Goal: Check status: Check status

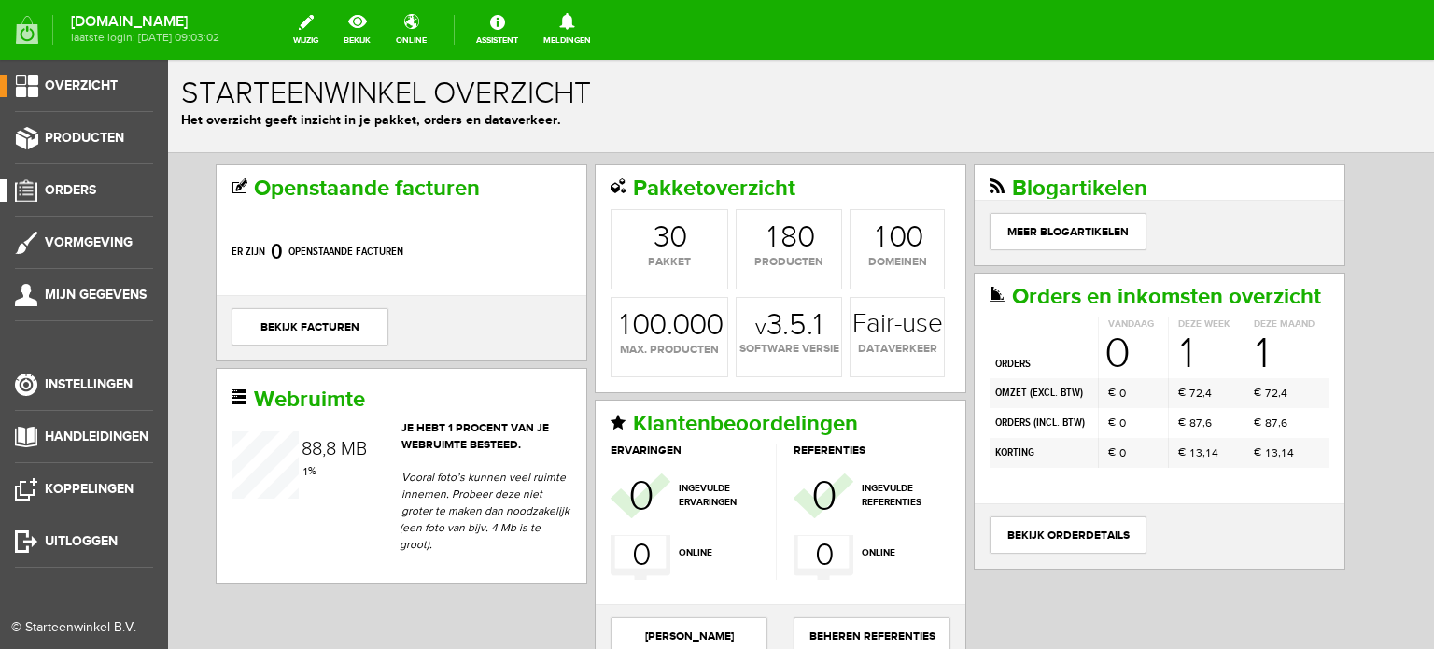
click at [73, 182] on span "Orders" at bounding box center [70, 190] width 51 height 16
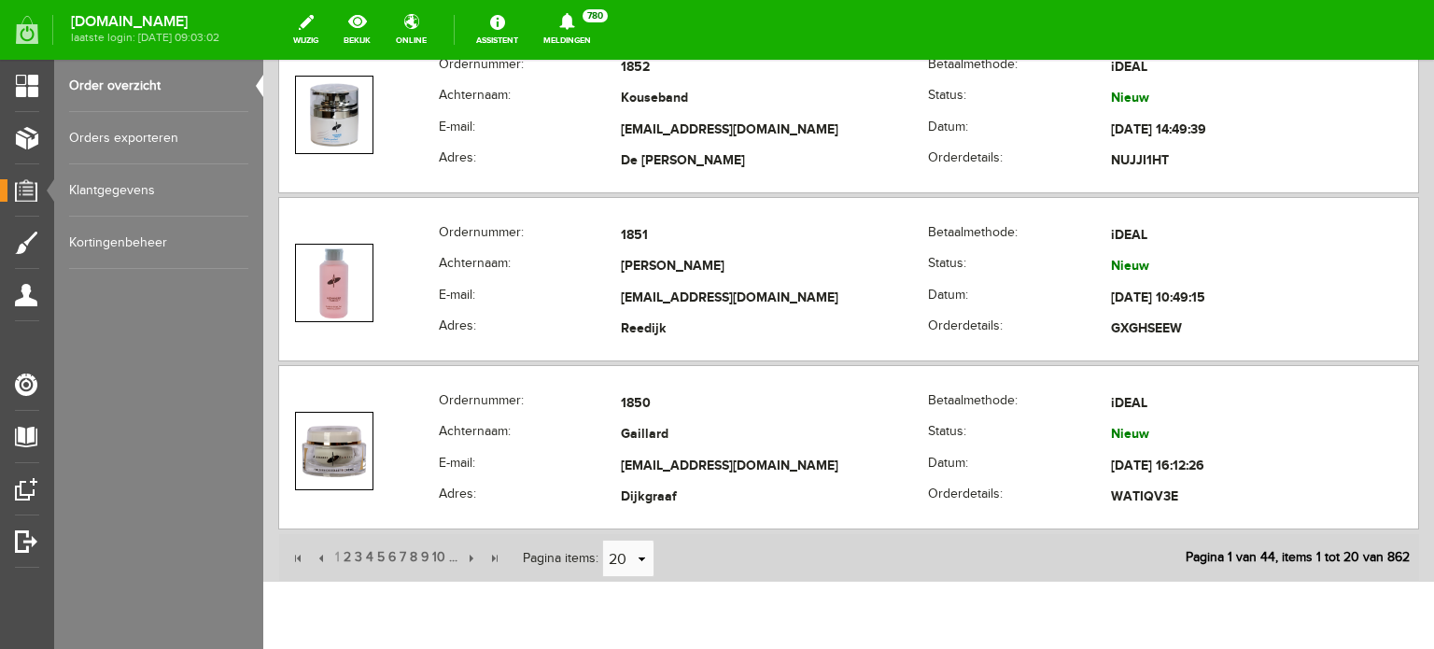
scroll to position [3372, 0]
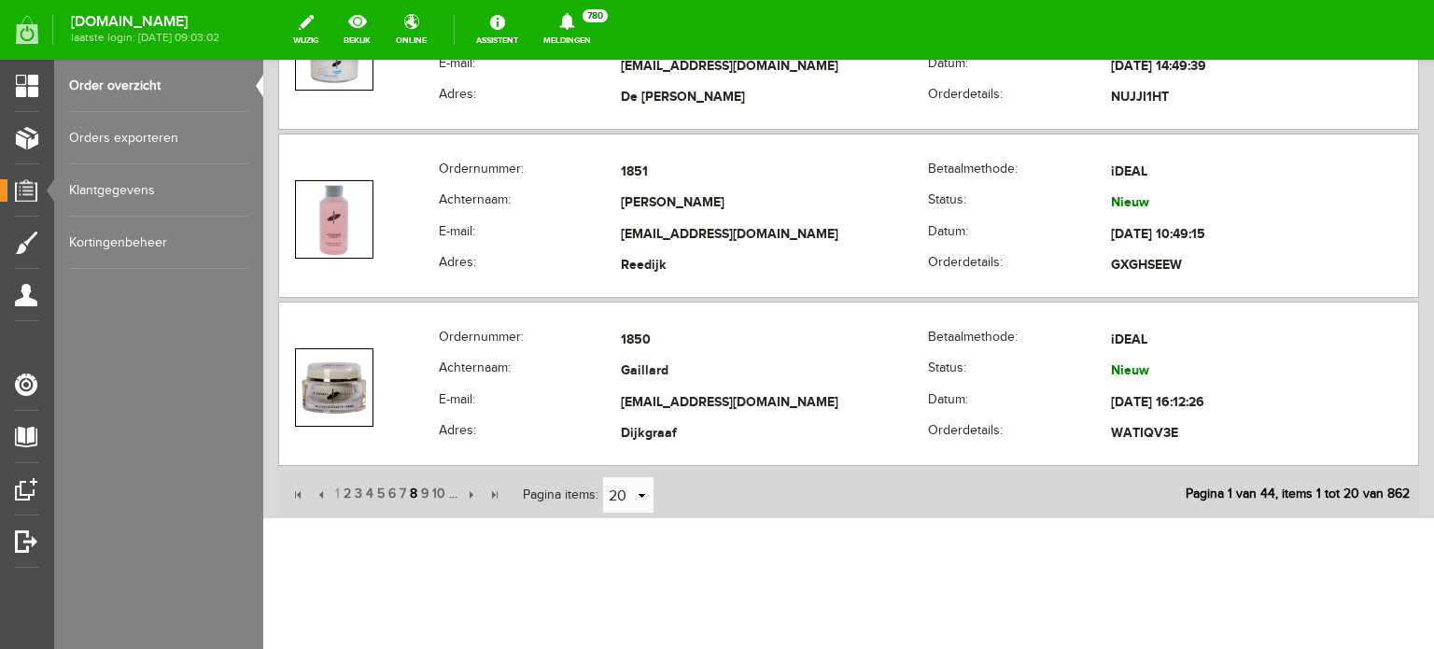
click at [413, 484] on span "8" at bounding box center [413, 493] width 11 height 37
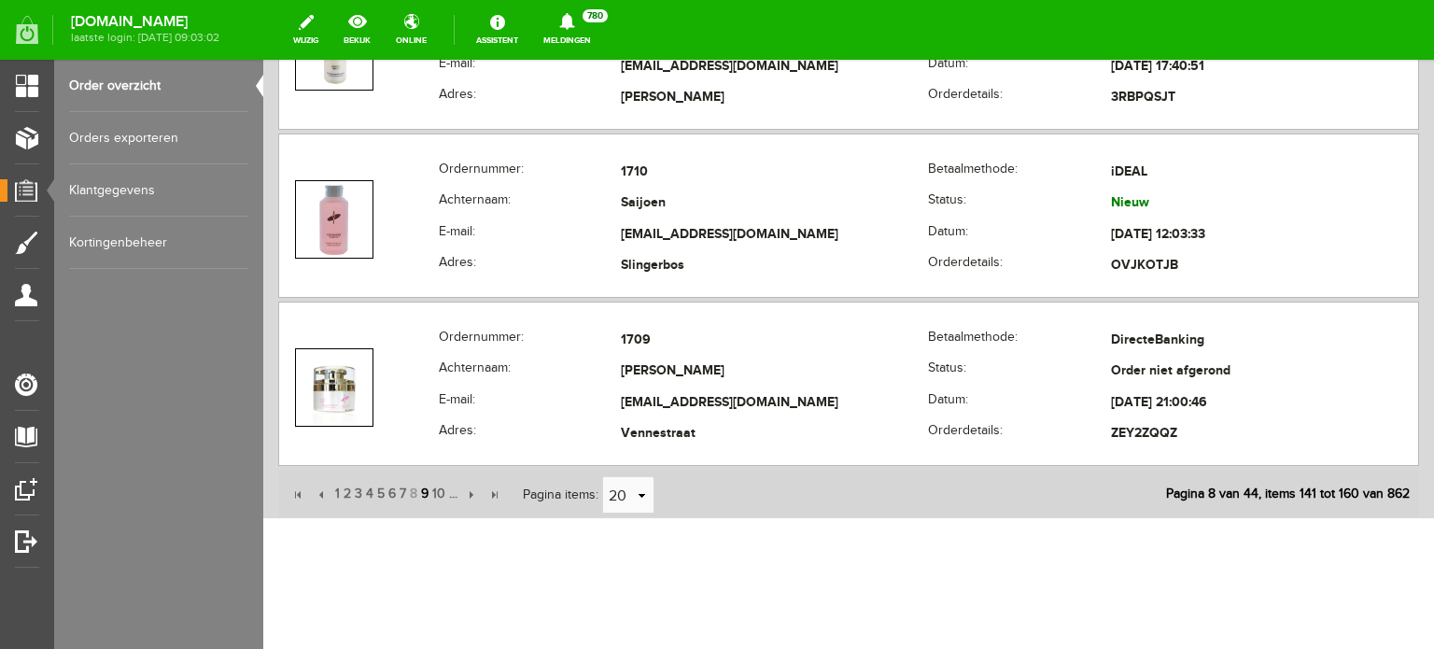
click at [423, 488] on span "9" at bounding box center [424, 493] width 11 height 37
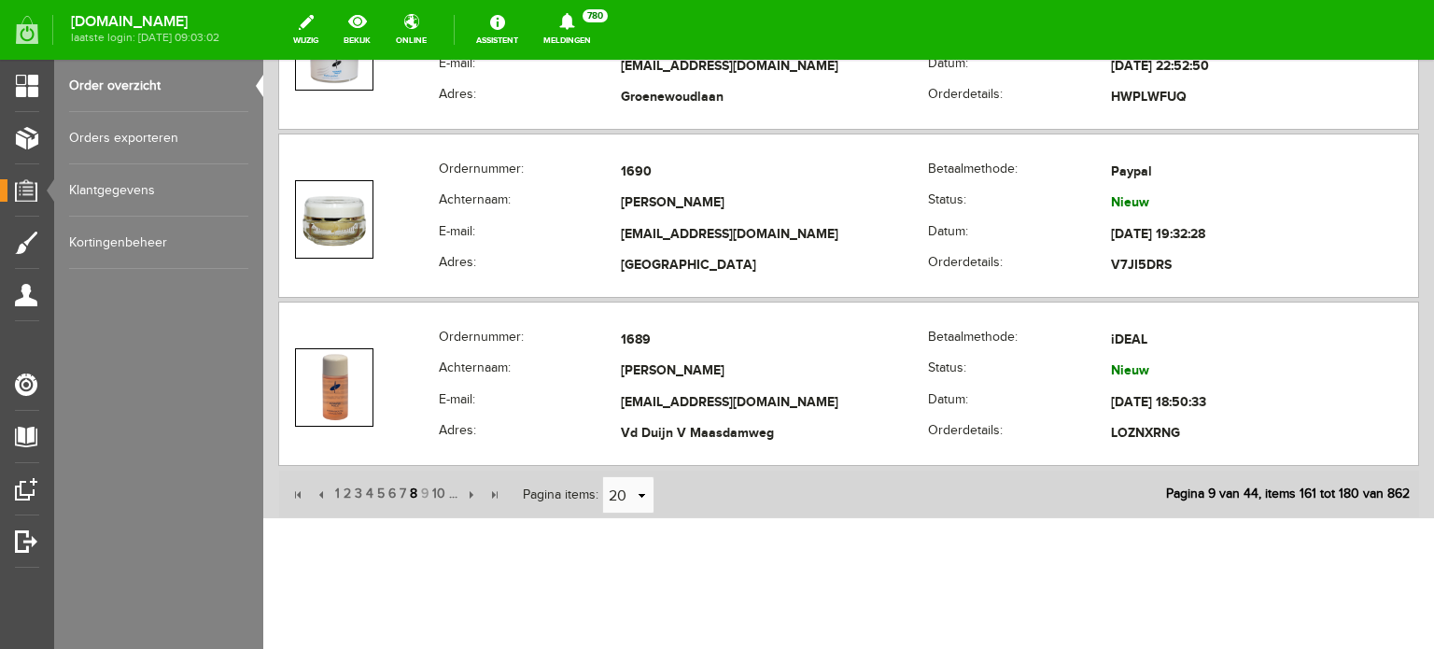
click at [414, 488] on span "8" at bounding box center [413, 493] width 11 height 37
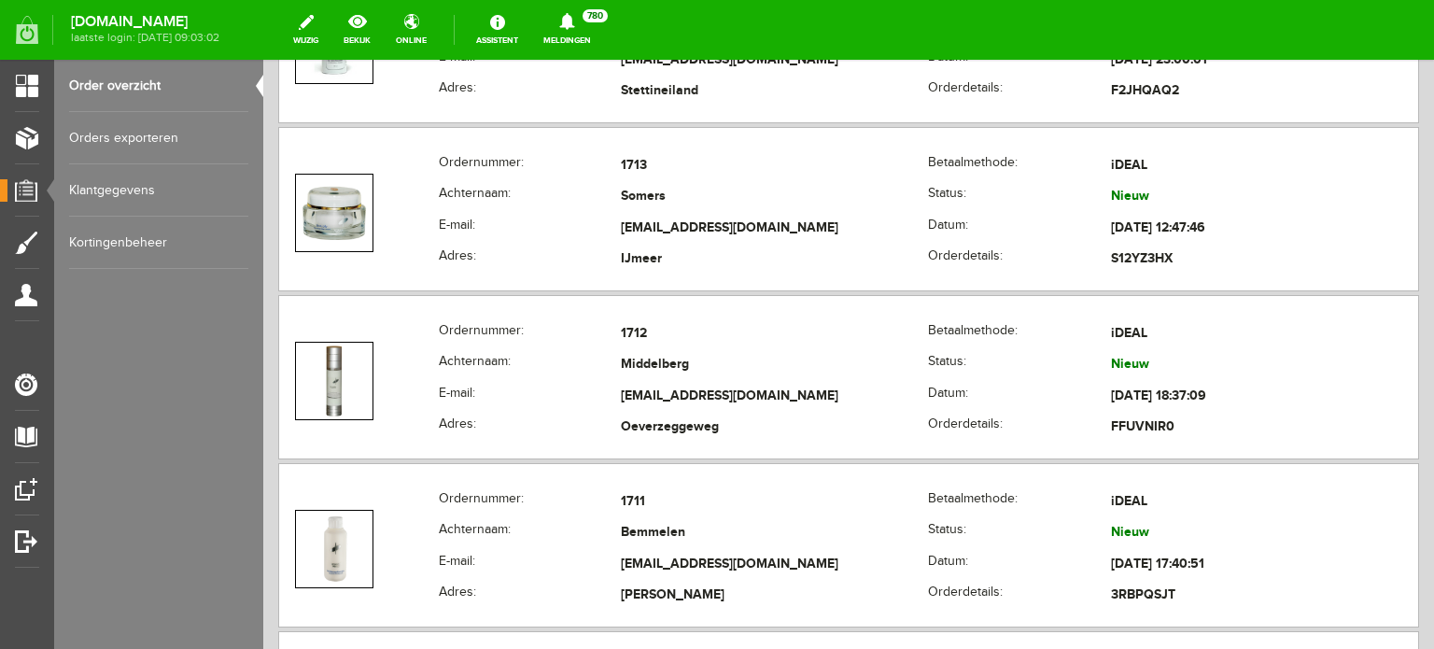
scroll to position [2812, 0]
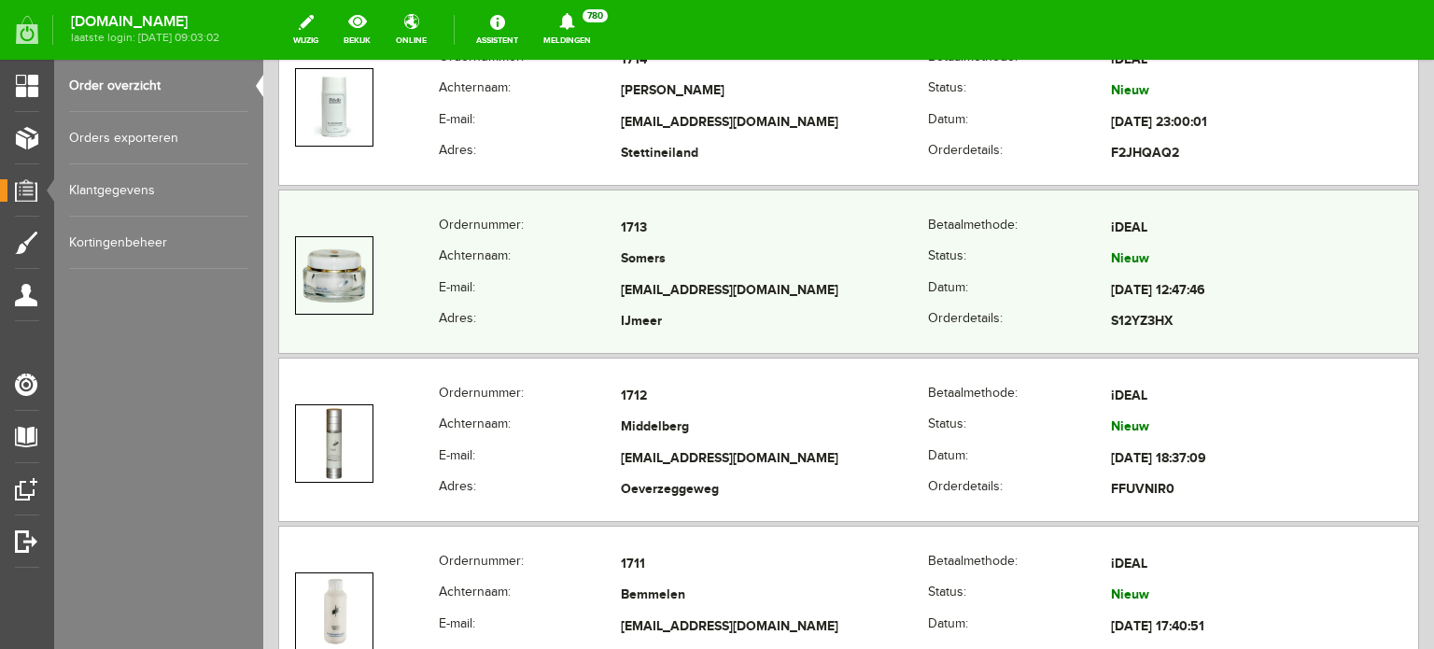
click at [655, 275] on td "[EMAIL_ADDRESS][DOMAIN_NAME]" at bounding box center [774, 291] width 307 height 32
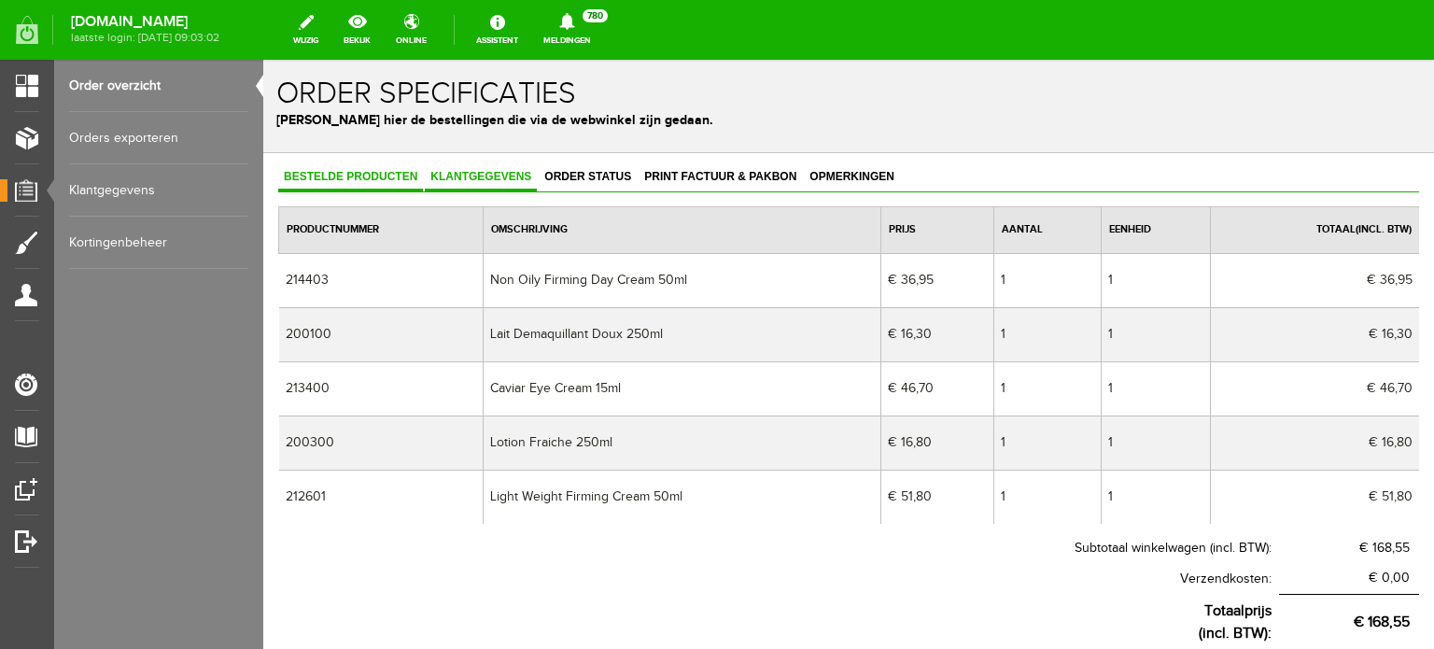
click at [486, 176] on span "Klantgegevens" at bounding box center [481, 176] width 112 height 13
